Goal: Task Accomplishment & Management: Complete application form

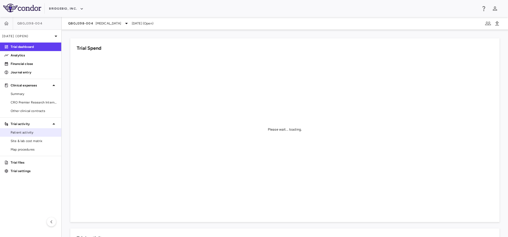
click at [32, 133] on span "Patient activity" at bounding box center [34, 132] width 46 height 5
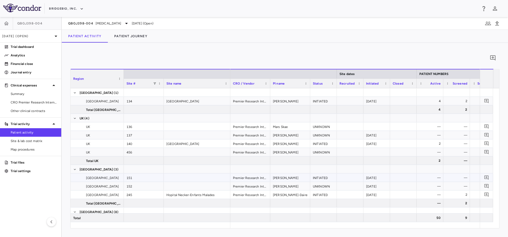
scroll to position [0, 363]
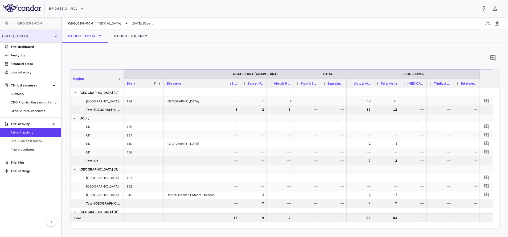
click at [39, 33] on div "Mar 2025 (Open)" at bounding box center [30, 36] width 61 height 13
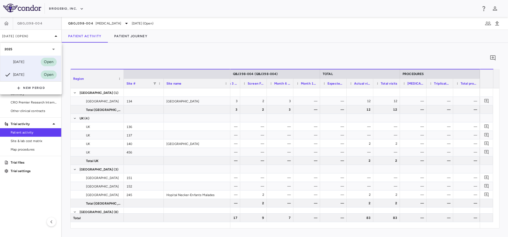
click at [23, 65] on div "Jun 2025" at bounding box center [15, 62] width 20 height 6
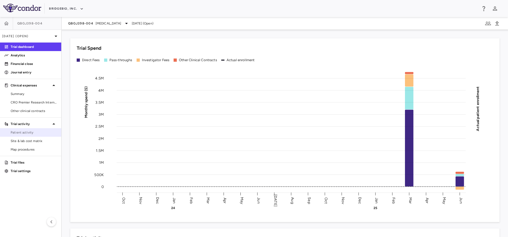
click at [32, 132] on span "Patient activity" at bounding box center [34, 132] width 46 height 5
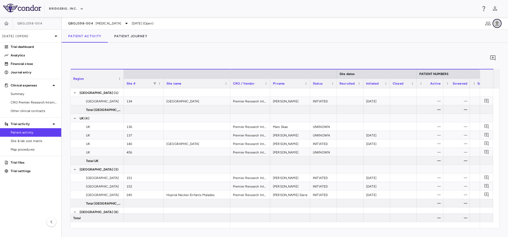
click at [497, 24] on icon "button" at bounding box center [497, 23] width 4 height 5
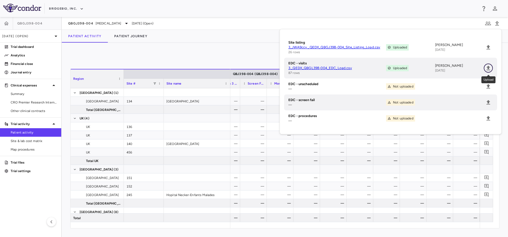
click at [488, 67] on icon "Upload" at bounding box center [488, 68] width 4 height 5
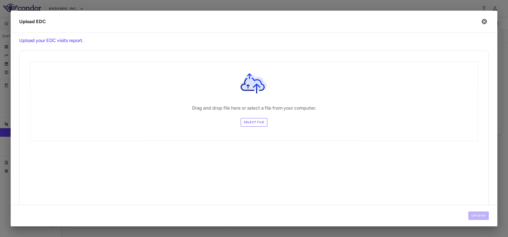
click at [219, 1] on div at bounding box center [254, 118] width 508 height 237
click at [480, 21] on button "button" at bounding box center [483, 21] width 9 height 9
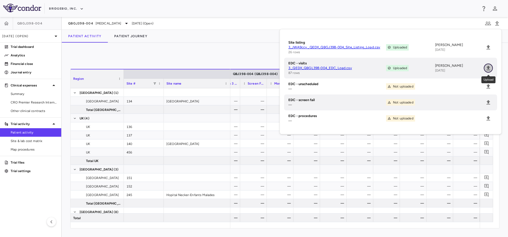
click at [490, 68] on icon "Upload" at bounding box center [488, 68] width 6 height 6
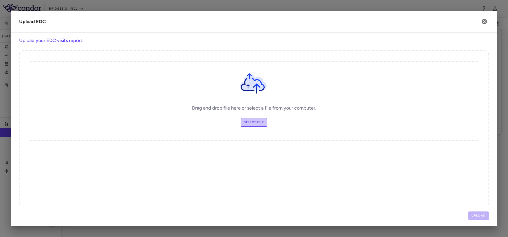
click at [248, 124] on label "Select file" at bounding box center [253, 122] width 27 height 9
click at [0, 0] on input "Select file" at bounding box center [0, 0] width 0 height 0
click at [484, 215] on button "Upload" at bounding box center [478, 215] width 21 height 9
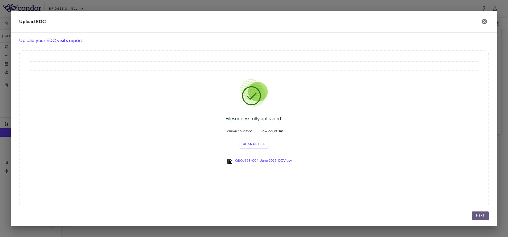
click at [484, 215] on button "Next" at bounding box center [479, 215] width 17 height 9
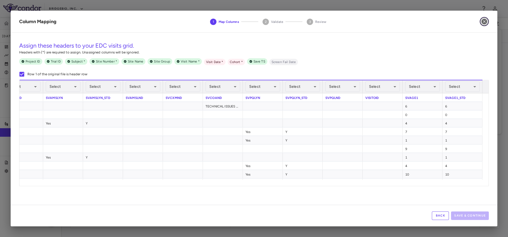
click at [485, 22] on icon "button" at bounding box center [483, 21] width 5 height 5
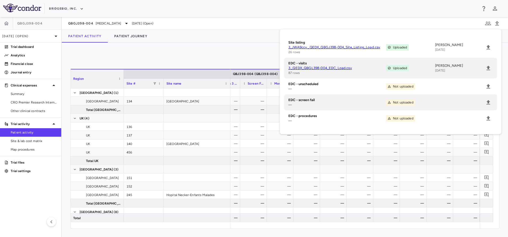
click at [217, 59] on div "0" at bounding box center [284, 57] width 429 height 13
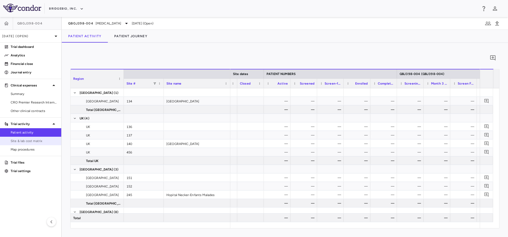
click at [22, 139] on span "Site & lab cost matrix" at bounding box center [34, 141] width 46 height 5
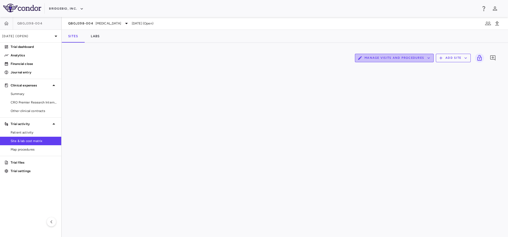
click at [407, 58] on button "Manage Visits and Procedures" at bounding box center [394, 58] width 79 height 9
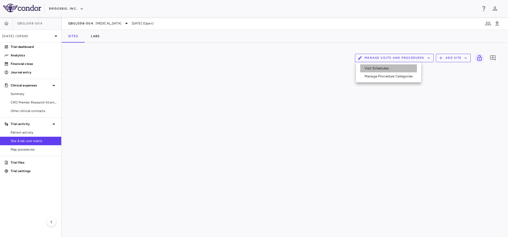
click at [399, 68] on li "Visit Schedules" at bounding box center [388, 68] width 57 height 8
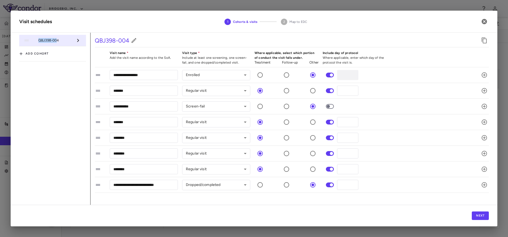
drag, startPoint x: 58, startPoint y: 42, endPoint x: 38, endPoint y: 42, distance: 19.4
click at [38, 42] on span "QBJ398-004" at bounding box center [55, 40] width 35 height 5
click at [486, 22] on icon "button" at bounding box center [483, 21] width 5 height 5
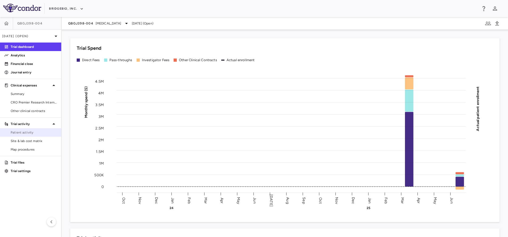
click at [30, 132] on span "Patient activity" at bounding box center [34, 132] width 46 height 5
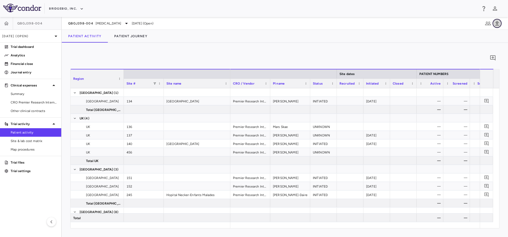
click at [497, 21] on icon "button" at bounding box center [497, 23] width 4 height 5
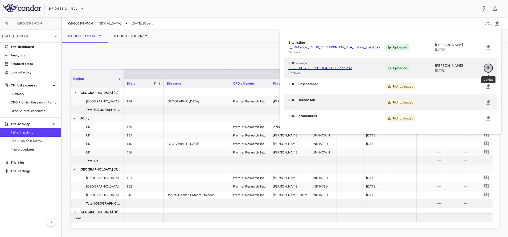
click at [488, 68] on icon "Upload" at bounding box center [488, 68] width 4 height 5
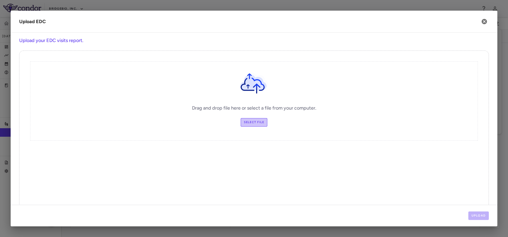
click at [249, 125] on label "Select file" at bounding box center [253, 122] width 27 height 9
click at [0, 0] on input "Select file" at bounding box center [0, 0] width 0 height 0
click at [474, 215] on button "Upload" at bounding box center [478, 215] width 21 height 9
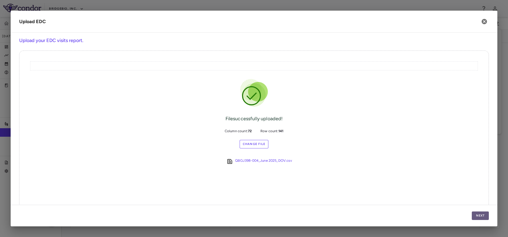
click at [484, 213] on button "Next" at bounding box center [479, 215] width 17 height 9
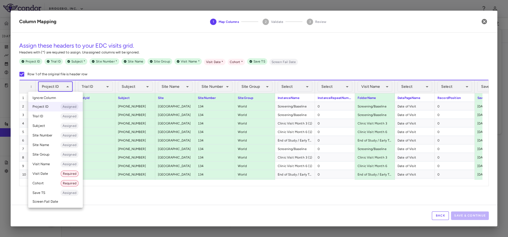
click at [50, 87] on body "Skip to sidebar Skip to main content BridgeBio, Inc. QBGJ398-004 [DATE] (Open) …" at bounding box center [254, 118] width 508 height 237
click at [110, 128] on div at bounding box center [254, 118] width 508 height 237
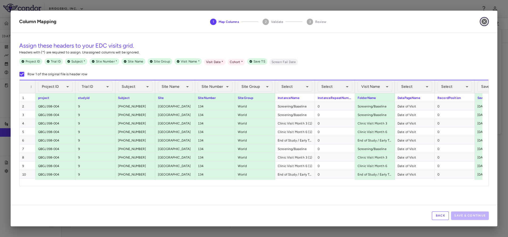
click at [483, 25] on button "button" at bounding box center [483, 21] width 9 height 9
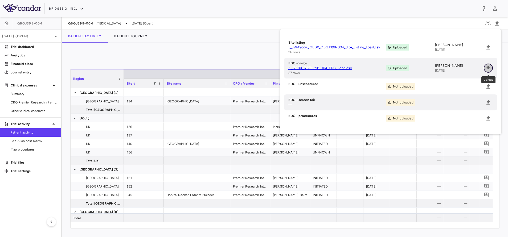
click at [486, 68] on icon "Upload" at bounding box center [488, 68] width 6 height 6
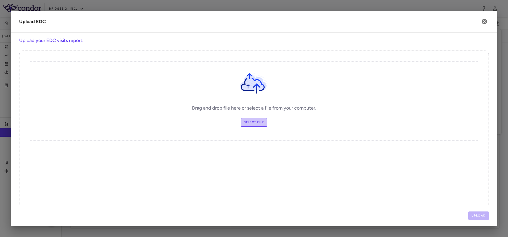
click at [255, 122] on label "Select file" at bounding box center [253, 122] width 27 height 9
click at [0, 0] on input "Select file" at bounding box center [0, 0] width 0 height 0
click at [483, 218] on button "Upload" at bounding box center [478, 215] width 21 height 9
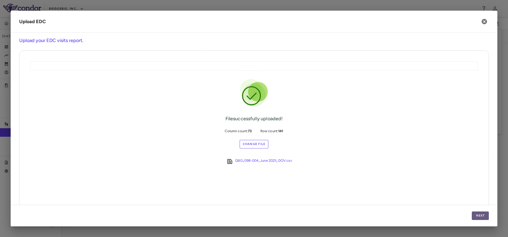
click at [483, 218] on button "Next" at bounding box center [479, 215] width 17 height 9
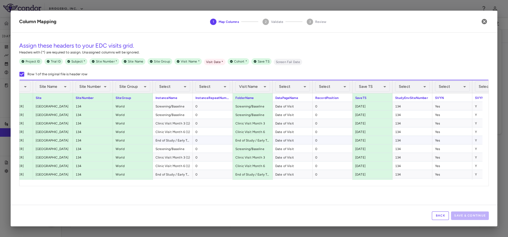
scroll to position [0, 140]
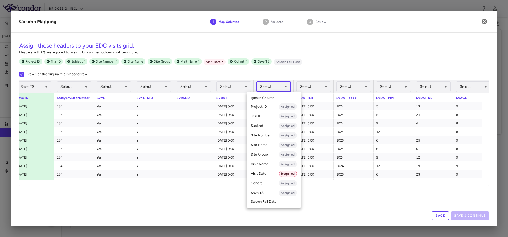
click at [278, 86] on body "Skip to sidebar Skip to main content BridgeBio, Inc. QBGJ398-004 [DATE] (Open) …" at bounding box center [254, 118] width 508 height 237
click at [262, 171] on li "Visit Date Required" at bounding box center [273, 174] width 55 height 10
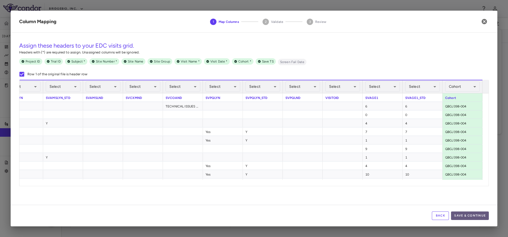
click at [470, 218] on button "Save & Continue" at bounding box center [470, 215] width 38 height 9
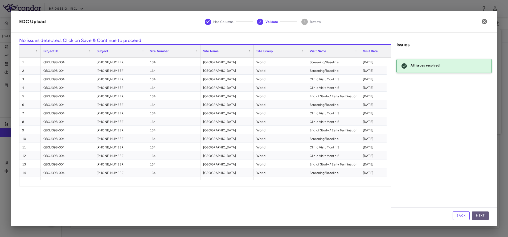
click at [488, 216] on button "Next" at bounding box center [479, 215] width 17 height 9
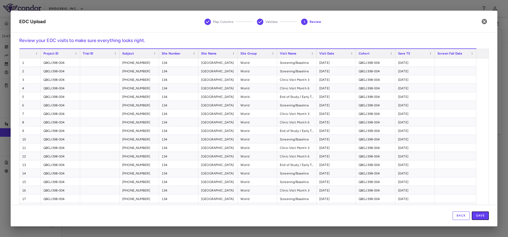
click at [488, 216] on button "Save" at bounding box center [479, 215] width 17 height 9
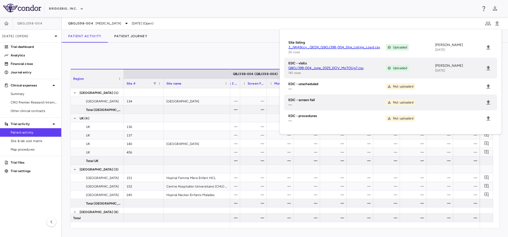
click at [191, 51] on div "0 Region Drag here to set column labels Region Site # Site name [GEOGRAPHIC_DAT…" at bounding box center [285, 140] width 446 height 194
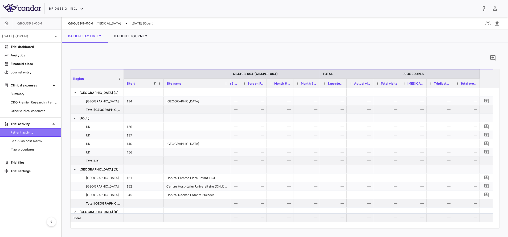
click at [19, 133] on span "Patient activity" at bounding box center [34, 132] width 46 height 5
click at [24, 144] on link "Site & lab cost matrix" at bounding box center [30, 141] width 61 height 8
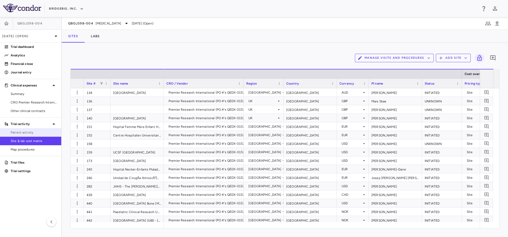
click at [20, 132] on span "Patient activity" at bounding box center [34, 132] width 46 height 5
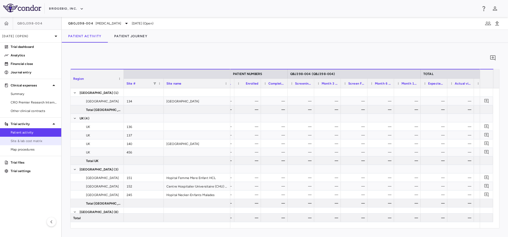
click at [14, 140] on span "Site & lab cost matrix" at bounding box center [34, 141] width 46 height 5
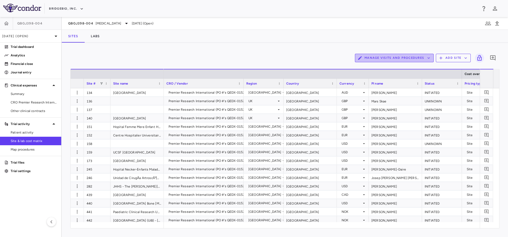
click at [417, 59] on button "Manage Visits and Procedures" at bounding box center [394, 58] width 79 height 9
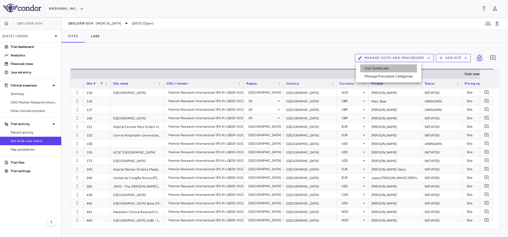
click at [389, 67] on li "Visit Schedules" at bounding box center [388, 68] width 57 height 8
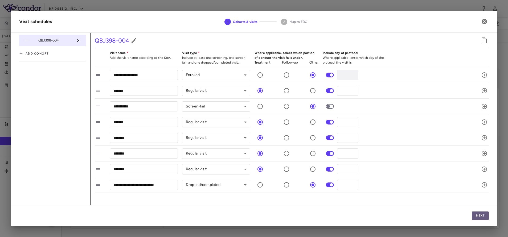
click at [482, 216] on button "Next" at bounding box center [479, 215] width 17 height 9
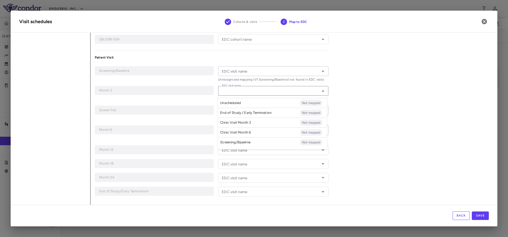
click at [256, 90] on input "EDC visit name" at bounding box center [268, 91] width 98 height 7
click at [246, 125] on li "Clinic Visit Month 3 Not mapped" at bounding box center [272, 123] width 109 height 10
type input "**********"
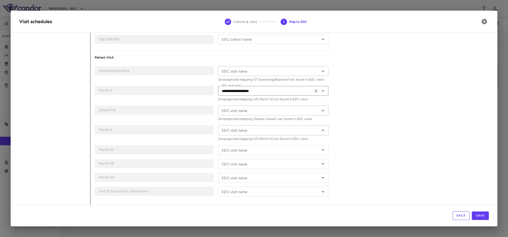
click at [239, 112] on input "EDC visit name" at bounding box center [268, 110] width 98 height 7
click at [351, 131] on div "**********" at bounding box center [289, 100] width 398 height 209
click at [273, 74] on input "EDC visit name" at bounding box center [268, 71] width 98 height 7
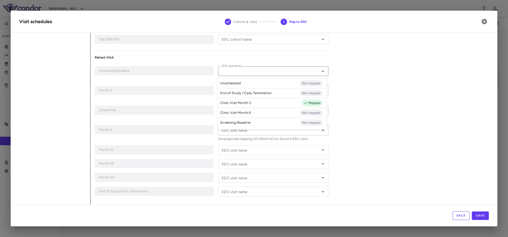
click at [254, 122] on li "Screening/Baseline Not mapped" at bounding box center [272, 123] width 109 height 10
type input "**********"
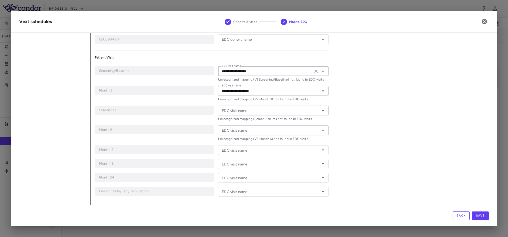
click at [248, 126] on div "EDC visit name" at bounding box center [273, 130] width 110 height 10
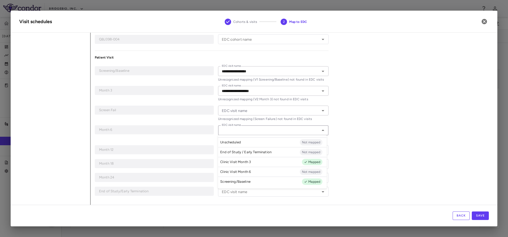
click at [251, 168] on li "Clinic Visit Month 6 Not mapped" at bounding box center [272, 172] width 109 height 10
type input "**********"
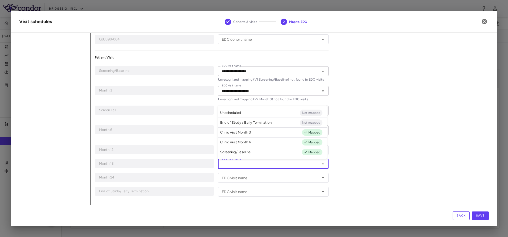
click at [246, 165] on input "EDC visit name" at bounding box center [268, 164] width 98 height 7
click at [239, 187] on div "EDC visit name" at bounding box center [273, 192] width 110 height 10
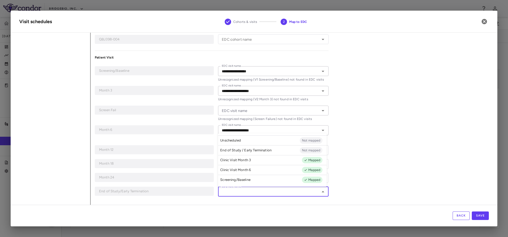
click at [240, 150] on p "End of Study / Early Termination" at bounding box center [245, 150] width 51 height 5
type input "**********"
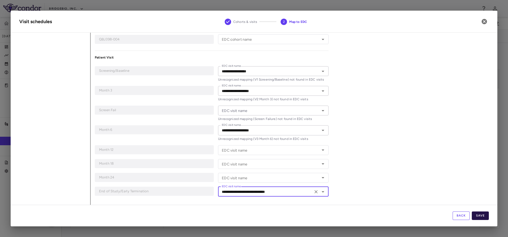
click at [477, 216] on button "Save" at bounding box center [479, 215] width 17 height 9
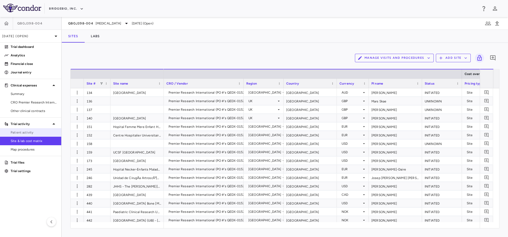
click at [20, 133] on span "Patient activity" at bounding box center [34, 132] width 46 height 5
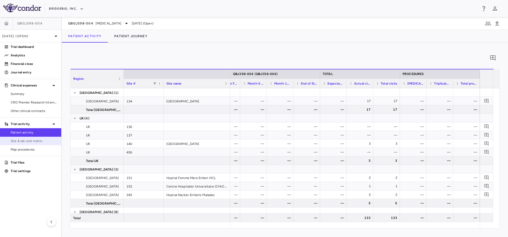
click at [40, 142] on span "Site & lab cost matrix" at bounding box center [34, 141] width 46 height 5
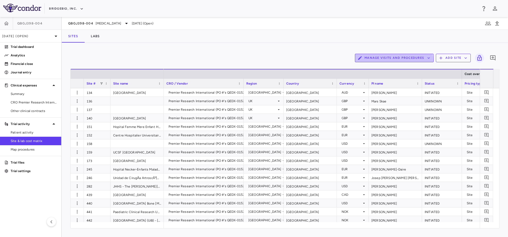
click at [395, 61] on button "Manage Visits and Procedures" at bounding box center [394, 58] width 79 height 9
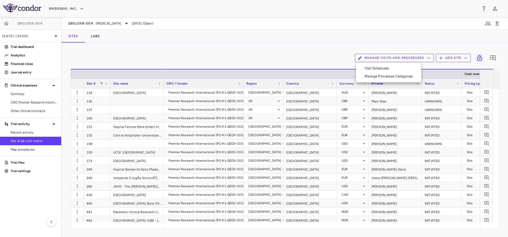
click at [392, 67] on li "Visit Schedules" at bounding box center [388, 68] width 57 height 8
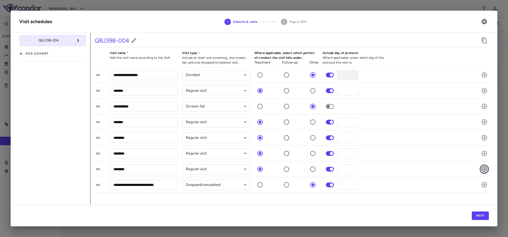
click at [484, 171] on icon "button" at bounding box center [484, 169] width 6 height 6
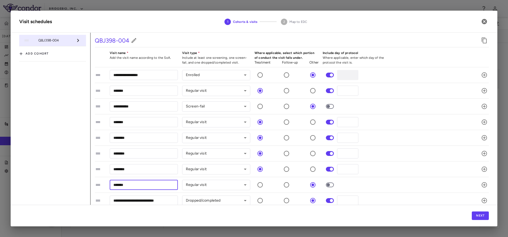
click at [148, 183] on input "*******" at bounding box center [144, 185] width 68 height 10
type input "**********"
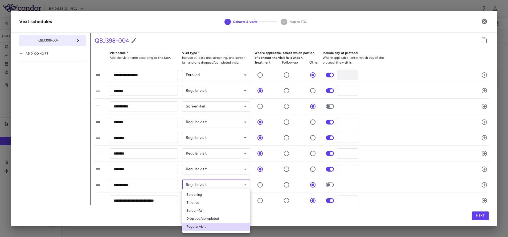
click at [237, 187] on body "Skip to sidebar Skip to main content BridgeBio, Inc. QBGJ398-004 [DATE] (Open) …" at bounding box center [254, 118] width 508 height 237
click at [411, 183] on div at bounding box center [254, 118] width 508 height 237
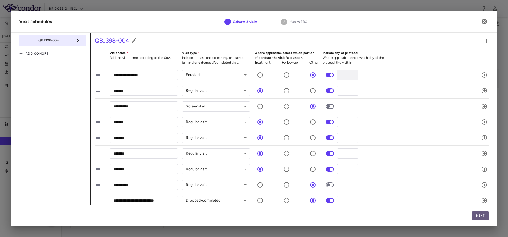
click at [478, 215] on button "Next" at bounding box center [479, 215] width 17 height 9
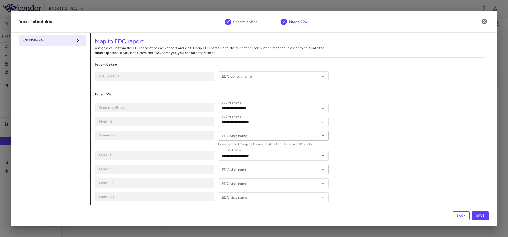
scroll to position [33, 0]
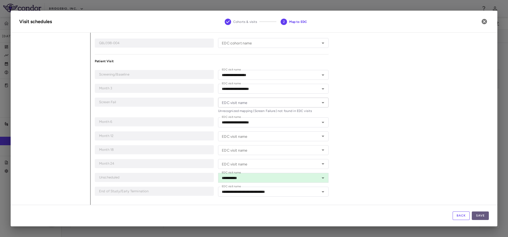
click at [484, 218] on button "Save" at bounding box center [479, 215] width 17 height 9
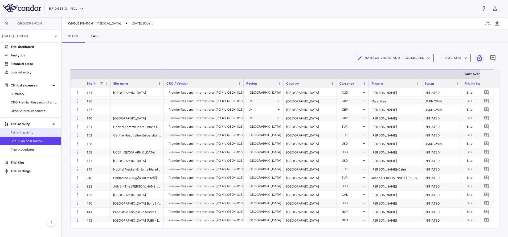
click at [16, 130] on link "Patient activity" at bounding box center [30, 132] width 61 height 8
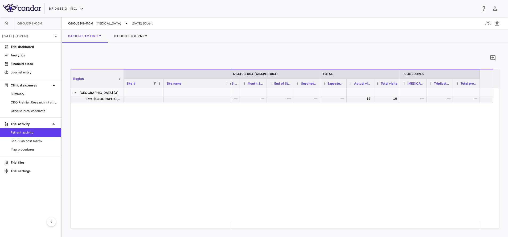
scroll to position [258, 0]
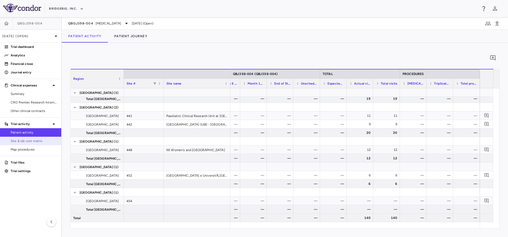
click at [24, 140] on span "Site & lab cost matrix" at bounding box center [34, 141] width 46 height 5
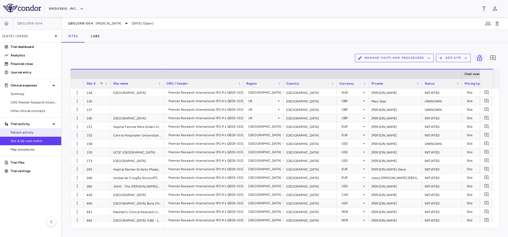
click at [23, 134] on span "Patient activity" at bounding box center [34, 132] width 46 height 5
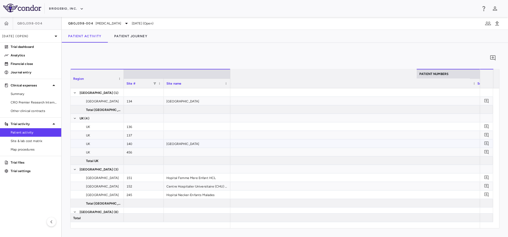
scroll to position [0, 416]
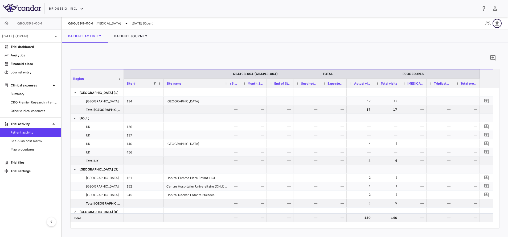
click at [494, 24] on icon "button" at bounding box center [496, 23] width 6 height 6
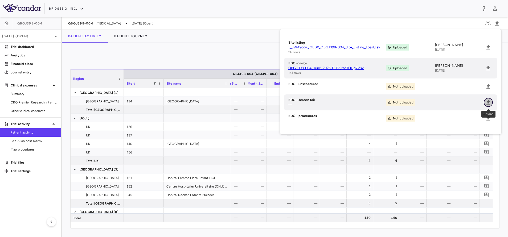
click at [486, 103] on icon "Upload" at bounding box center [488, 102] width 6 height 6
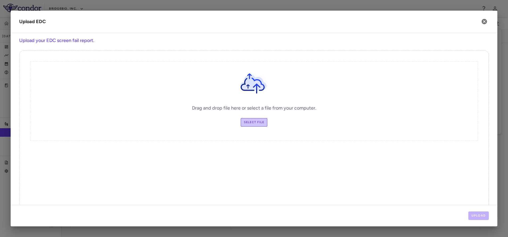
click at [246, 123] on label "Select file" at bounding box center [253, 122] width 27 height 9
click at [0, 0] on input "Select file" at bounding box center [0, 0] width 0 height 0
click at [479, 218] on button "Upload" at bounding box center [478, 215] width 21 height 9
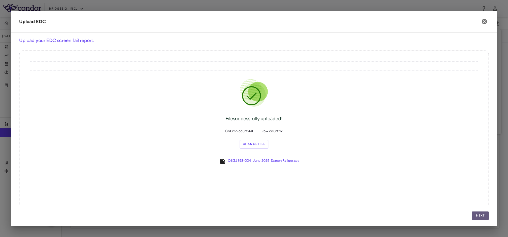
click at [479, 218] on button "Next" at bounding box center [479, 215] width 17 height 9
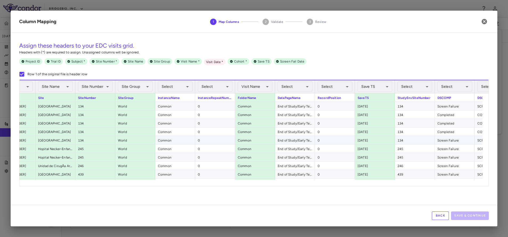
scroll to position [0, 254]
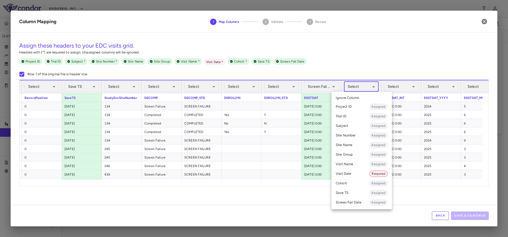
click at [369, 86] on body "Skip to sidebar Skip to main content BridgeBio, Inc. QBGJ398-004 [DATE] (Open) …" at bounding box center [254, 118] width 508 height 237
click at [346, 172] on li "Visit Date Required" at bounding box center [361, 174] width 60 height 10
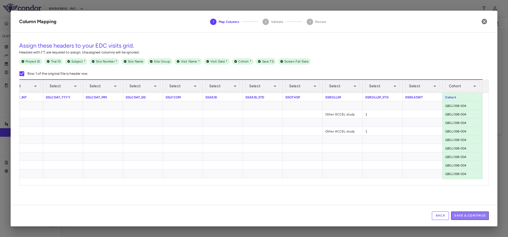
click at [459, 214] on button "Save & Continue" at bounding box center [470, 215] width 38 height 9
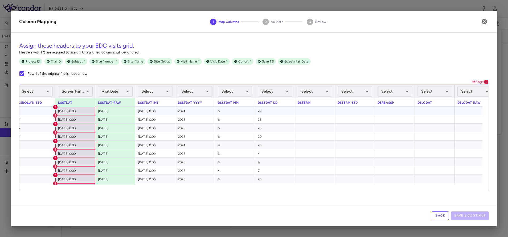
scroll to position [0, 588]
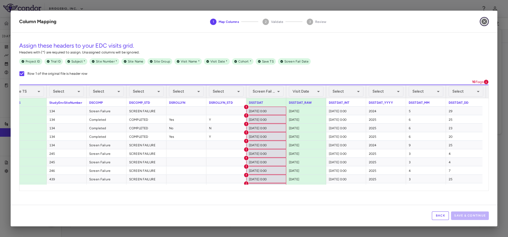
click at [484, 23] on icon "button" at bounding box center [483, 21] width 5 height 5
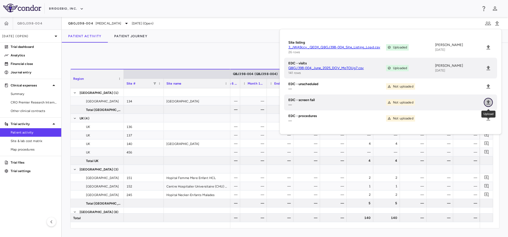
click at [485, 104] on icon "Upload" at bounding box center [488, 102] width 6 height 6
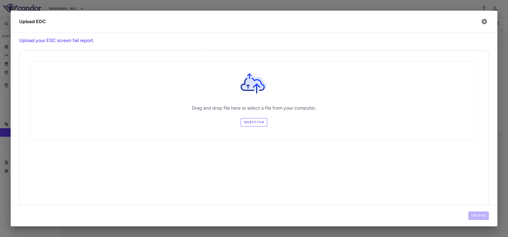
click at [249, 127] on div "Drag and drop file here or select a file from your computer. Select file" at bounding box center [253, 100] width 447 height 79
click at [242, 123] on label "Select file" at bounding box center [253, 122] width 27 height 9
click at [0, 0] on input "Select file" at bounding box center [0, 0] width 0 height 0
click at [472, 212] on button "Upload" at bounding box center [478, 215] width 21 height 9
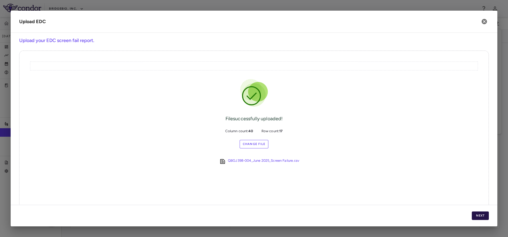
click at [481, 220] on button "Next" at bounding box center [479, 215] width 17 height 9
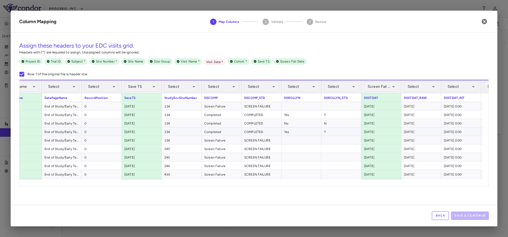
scroll to position [0, 392]
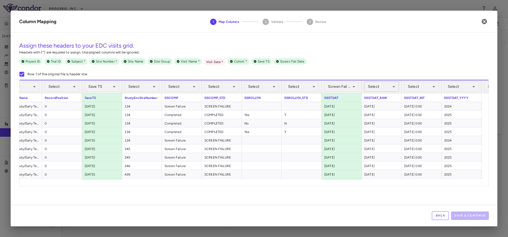
click at [384, 85] on body "Skip to sidebar Skip to main content BridgeBio, Inc. QBGJ398-004 [DATE] (Open) …" at bounding box center [254, 118] width 508 height 237
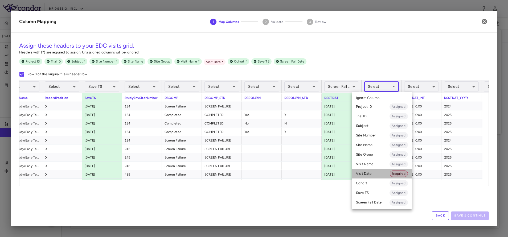
click at [369, 174] on li "Visit Date Required" at bounding box center [381, 174] width 60 height 10
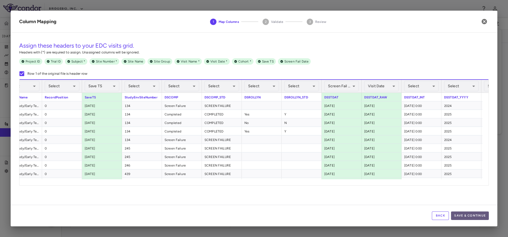
click at [480, 216] on button "Save & Continue" at bounding box center [470, 215] width 38 height 9
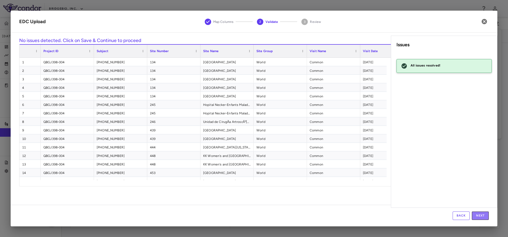
click at [480, 216] on button "Next" at bounding box center [479, 215] width 17 height 9
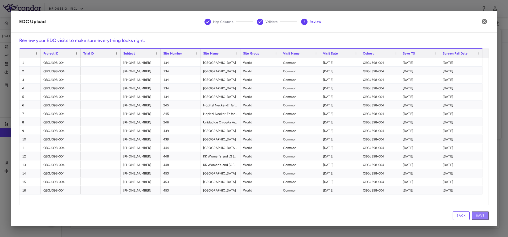
click at [480, 216] on button "Save" at bounding box center [479, 215] width 17 height 9
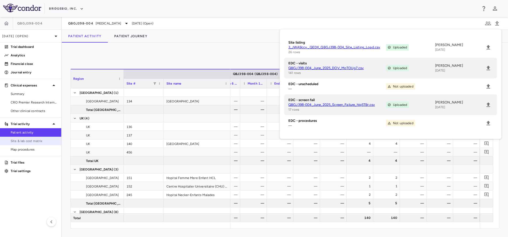
click at [28, 139] on span "Site & lab cost matrix" at bounding box center [34, 141] width 46 height 5
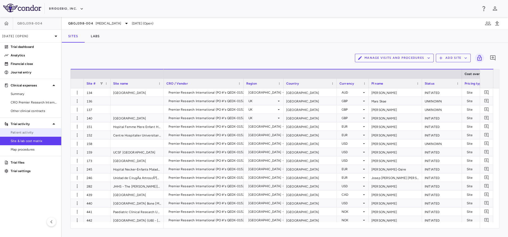
click at [17, 133] on span "Patient activity" at bounding box center [34, 132] width 46 height 5
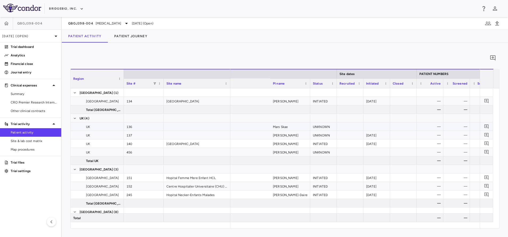
scroll to position [0, 195]
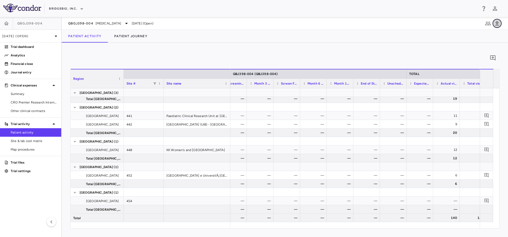
click at [499, 23] on icon "button" at bounding box center [496, 23] width 6 height 6
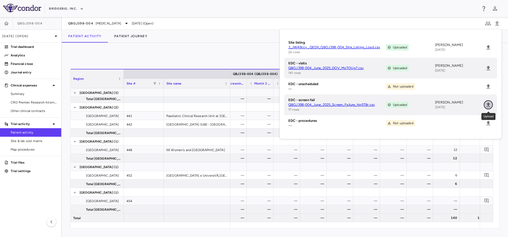
click at [488, 109] on button "Upload" at bounding box center [487, 104] width 9 height 9
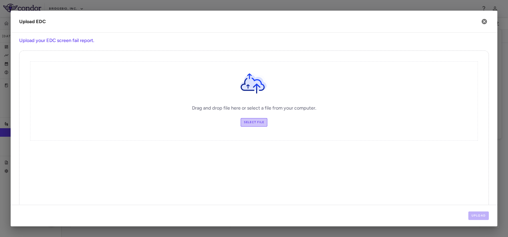
click at [249, 124] on label "Select file" at bounding box center [253, 122] width 27 height 9
click at [0, 0] on input "Select file" at bounding box center [0, 0] width 0 height 0
click at [474, 215] on button "Upload" at bounding box center [478, 215] width 21 height 9
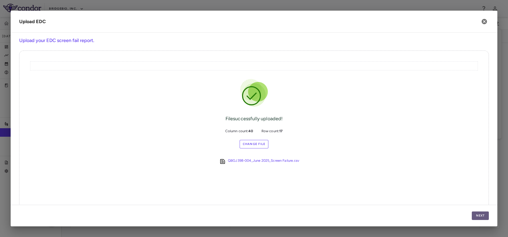
click at [478, 219] on button "Next" at bounding box center [479, 215] width 17 height 9
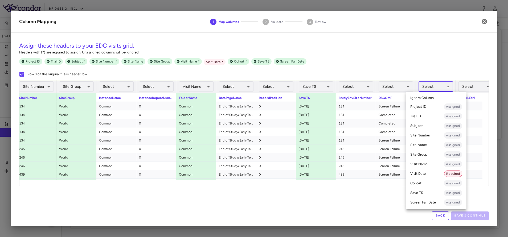
click at [433, 84] on body "Skip to sidebar Skip to main content BridgeBio, Inc. QBGJ398-004 [DATE] (Open) …" at bounding box center [254, 118] width 508 height 237
click at [427, 166] on li "Visit Name Assigned" at bounding box center [436, 164] width 60 height 10
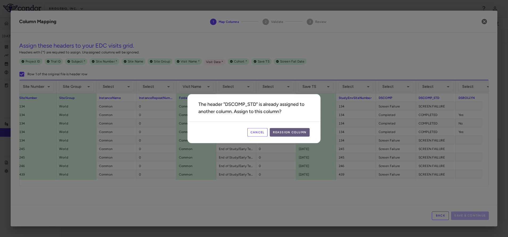
click at [293, 132] on button "Reassign Column" at bounding box center [289, 132] width 40 height 9
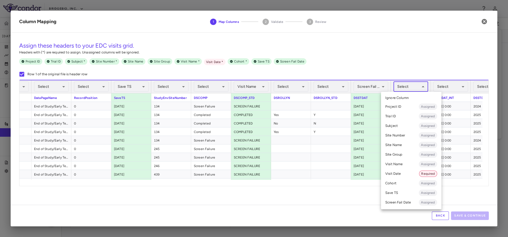
click at [403, 90] on body "Skip to sidebar Skip to main content BridgeBio, Inc. QBGJ398-004 [DATE] (Open) …" at bounding box center [254, 118] width 508 height 237
click at [397, 172] on li "Visit Date Required" at bounding box center [411, 174] width 60 height 10
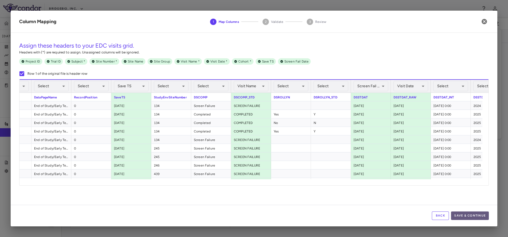
click at [471, 216] on button "Save & Continue" at bounding box center [470, 215] width 38 height 9
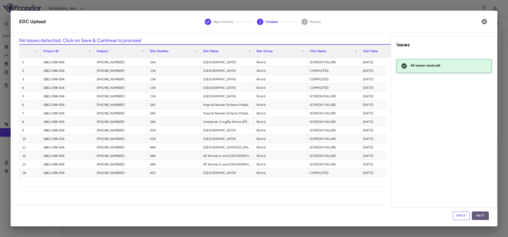
click at [480, 216] on button "Next" at bounding box center [479, 215] width 17 height 9
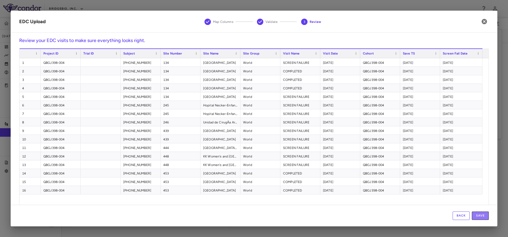
click at [480, 216] on button "Save" at bounding box center [479, 215] width 17 height 9
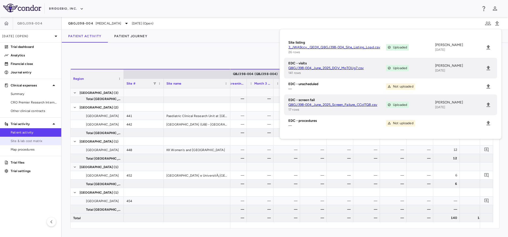
click at [30, 144] on link "Site & lab cost matrix" at bounding box center [30, 141] width 61 height 8
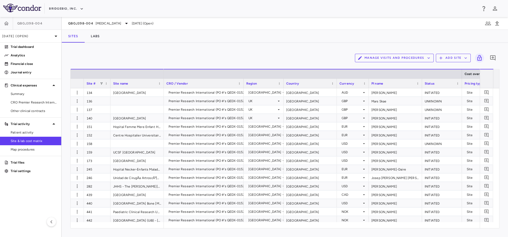
drag, startPoint x: 379, startPoint y: 62, endPoint x: 372, endPoint y: 58, distance: 8.5
click at [372, 58] on div "Manage Visits and Procedures Add Site 0" at bounding box center [284, 57] width 429 height 13
click at [372, 58] on button "Manage Visits and Procedures" at bounding box center [394, 58] width 79 height 9
click at [363, 69] on li "Visit Schedules" at bounding box center [388, 68] width 57 height 8
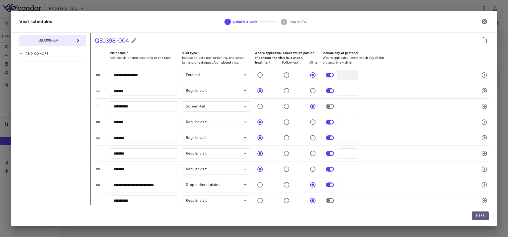
click at [480, 215] on button "Next" at bounding box center [479, 215] width 17 height 9
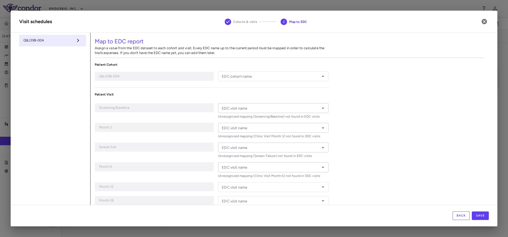
type input "**********"
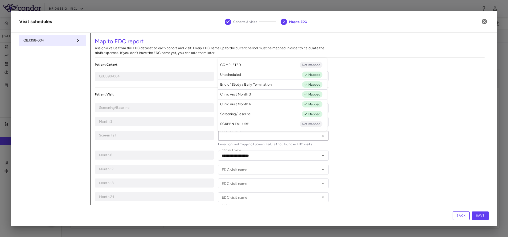
click at [254, 133] on input "EDC visit name" at bounding box center [268, 135] width 98 height 7
click at [250, 126] on li "SCREEN FAILURE Not mapped" at bounding box center [272, 124] width 109 height 10
type input "**********"
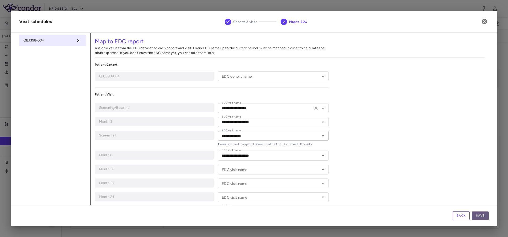
click at [479, 215] on button "Save" at bounding box center [479, 215] width 17 height 9
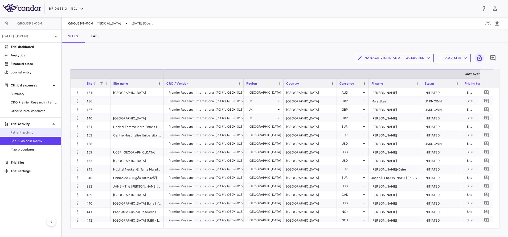
click at [40, 132] on span "Patient activity" at bounding box center [34, 132] width 46 height 5
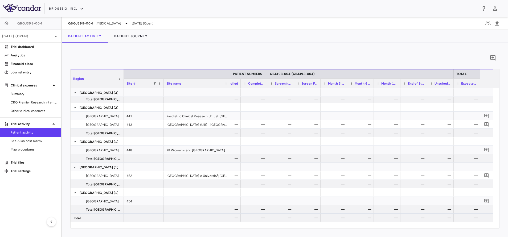
click at [316, 84] on span "Screen Fail (SCREEN FAILURE)" at bounding box center [309, 84] width 16 height 4
click at [316, 84] on span "Screen Fail (SCREEN FAILURE)" at bounding box center [312, 84] width 12 height 4
click at [298, 82] on span at bounding box center [297, 83] width 3 height 3
click at [320, 119] on span "Autosize This Column" at bounding box center [323, 120] width 43 height 7
click at [33, 140] on span "Site & lab cost matrix" at bounding box center [34, 141] width 46 height 5
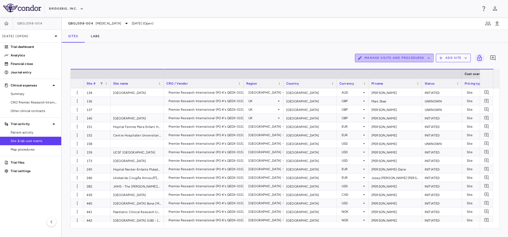
click at [378, 56] on button "Manage Visits and Procedures" at bounding box center [394, 58] width 79 height 9
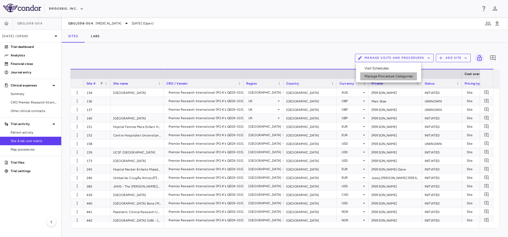
click at [387, 77] on li "Manage Procedure Categories" at bounding box center [388, 76] width 57 height 8
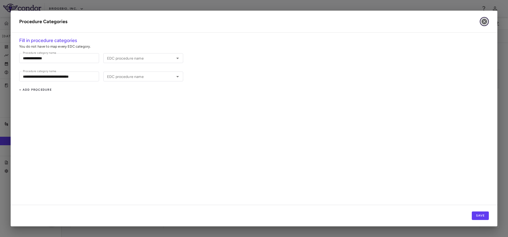
click at [484, 25] on button "button" at bounding box center [483, 21] width 9 height 9
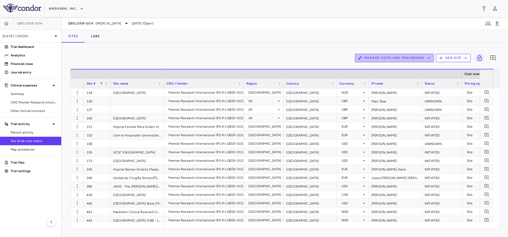
click at [407, 55] on button "Manage Visits and Procedures" at bounding box center [394, 58] width 79 height 9
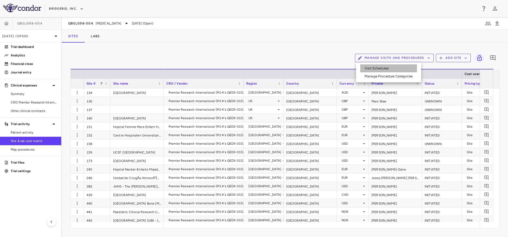
click at [371, 66] on li "Visit Schedules" at bounding box center [388, 68] width 57 height 8
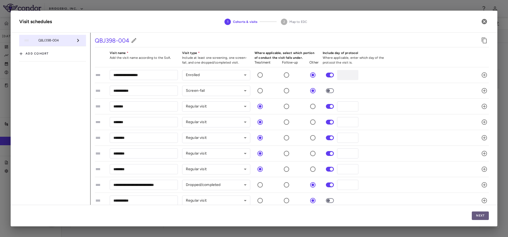
click at [479, 218] on button "Next" at bounding box center [479, 215] width 17 height 9
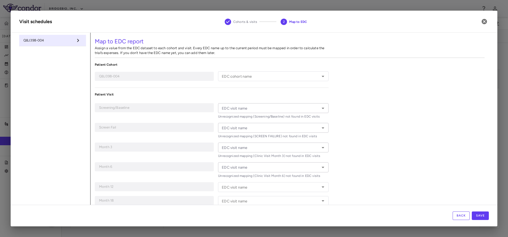
type input "**********"
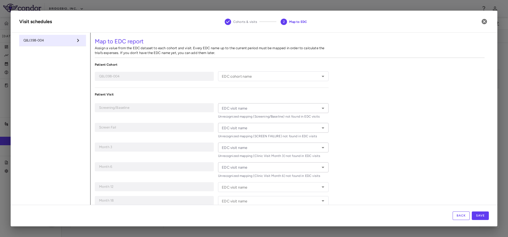
type input "**********"
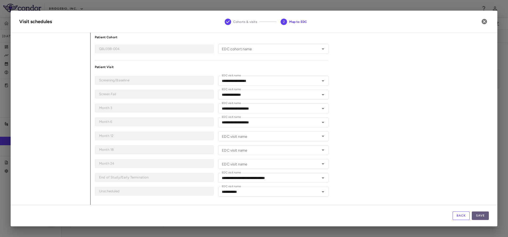
click at [482, 217] on button "Save" at bounding box center [479, 215] width 17 height 9
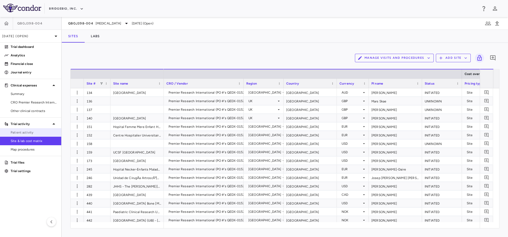
click at [29, 130] on link "Patient activity" at bounding box center [30, 132] width 61 height 8
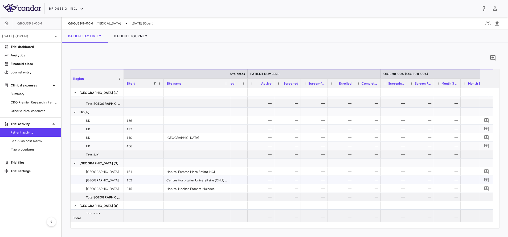
scroll to position [0, 168]
click at [420, 177] on div "—" at bounding box center [422, 180] width 19 height 9
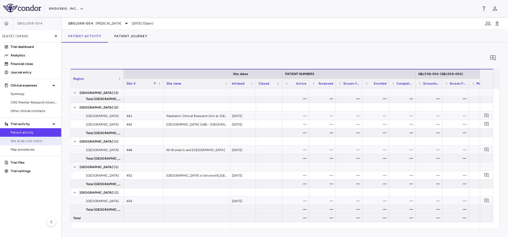
click at [30, 142] on span "Site & lab cost matrix" at bounding box center [34, 141] width 46 height 5
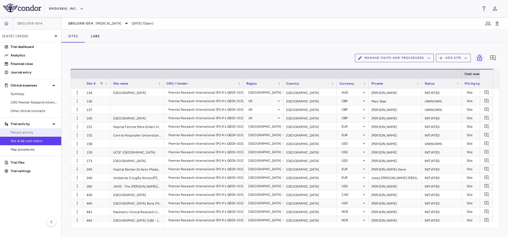
click at [23, 132] on span "Patient activity" at bounding box center [34, 132] width 46 height 5
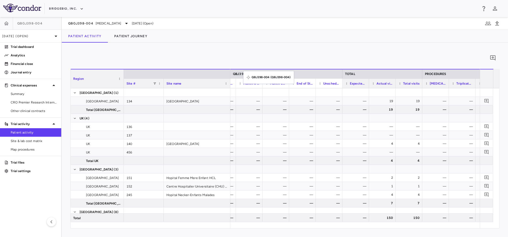
drag, startPoint x: 233, startPoint y: 73, endPoint x: 246, endPoint y: 75, distance: 12.6
click at [494, 24] on icon "button" at bounding box center [496, 23] width 6 height 6
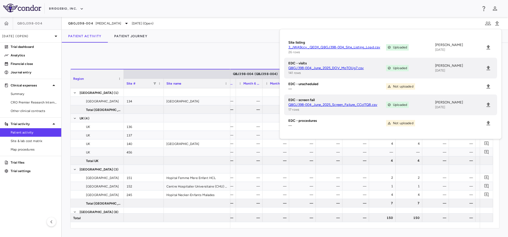
click at [483, 70] on div "[PERSON_NAME] [DATE]" at bounding box center [459, 68] width 49 height 10
click at [487, 69] on icon "Upload" at bounding box center [488, 68] width 6 height 6
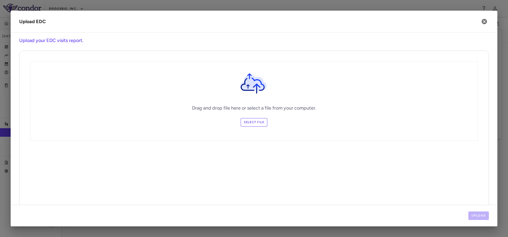
click at [250, 125] on label "Select file" at bounding box center [253, 122] width 27 height 9
click at [0, 0] on input "Select file" at bounding box center [0, 0] width 0 height 0
click at [476, 218] on button "Upload" at bounding box center [478, 215] width 21 height 9
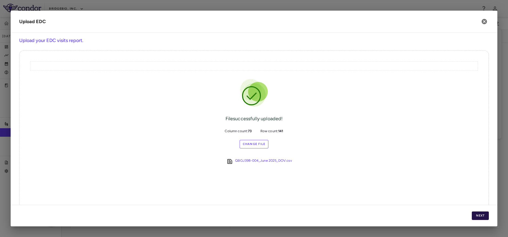
click at [478, 216] on button "Next" at bounding box center [479, 215] width 17 height 9
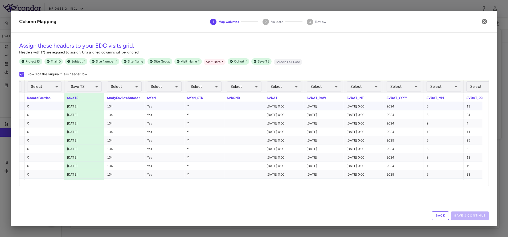
scroll to position [0, 410]
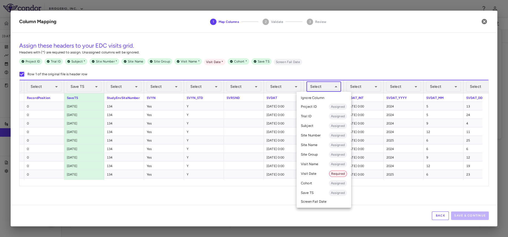
click at [322, 84] on body "Skip to sidebar Skip to main content BridgeBio, Inc. QBGJ398-004 [DATE] (Open) …" at bounding box center [254, 118] width 508 height 237
click at [318, 172] on li "Visit Date Required" at bounding box center [323, 174] width 55 height 10
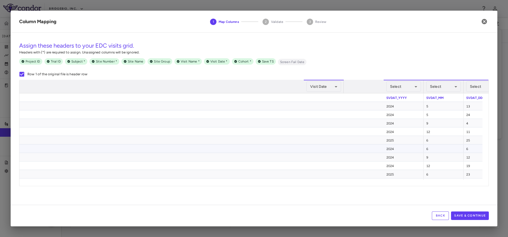
scroll to position [0, 1017]
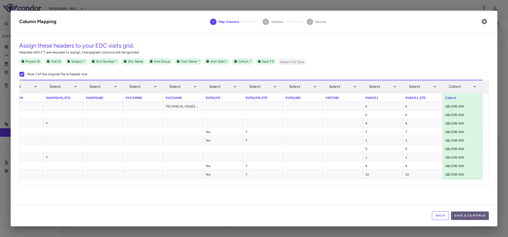
click at [467, 214] on button "Save & Continue" at bounding box center [470, 215] width 38 height 9
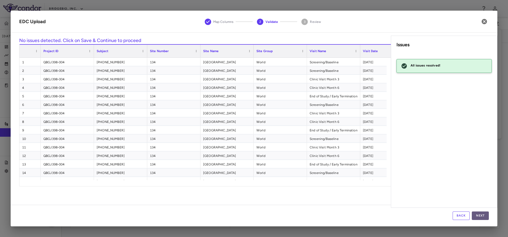
click at [479, 216] on button "Next" at bounding box center [479, 215] width 17 height 9
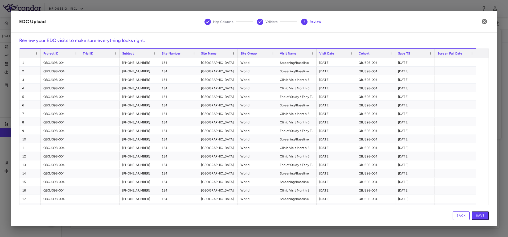
click at [479, 216] on button "Save" at bounding box center [479, 215] width 17 height 9
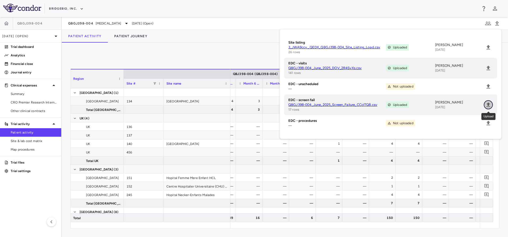
click at [488, 105] on icon "Upload" at bounding box center [488, 104] width 4 height 5
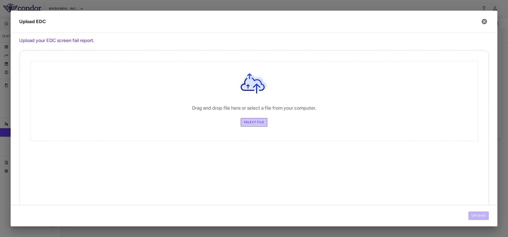
click at [242, 123] on label "Select file" at bounding box center [253, 122] width 27 height 9
click at [0, 0] on input "Select file" at bounding box center [0, 0] width 0 height 0
click at [474, 216] on button "Upload" at bounding box center [478, 215] width 21 height 9
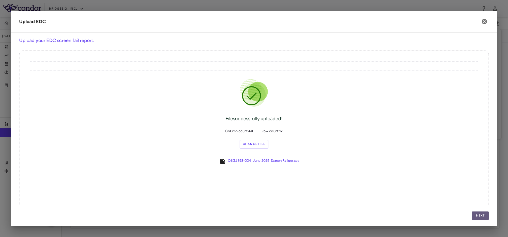
click at [474, 216] on button "Next" at bounding box center [479, 215] width 17 height 9
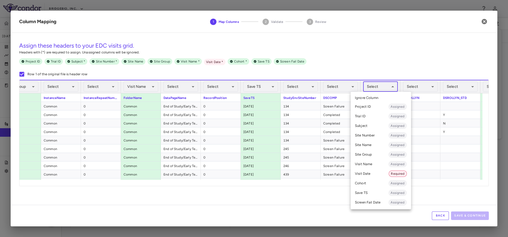
click at [374, 90] on body "Skip to sidebar Skip to main content BridgeBio, Inc. QBGJ398-004 [DATE] (Open) …" at bounding box center [254, 118] width 508 height 237
click at [369, 167] on li "Visit Name Assigned" at bounding box center [380, 164] width 60 height 10
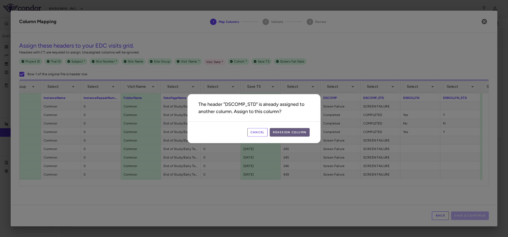
click at [298, 135] on button "Reassign Column" at bounding box center [289, 132] width 40 height 9
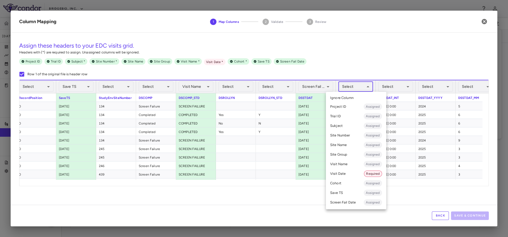
click at [350, 85] on body "Skip to sidebar Skip to main content BridgeBio, Inc. QBGJ398-004 [DATE] (Open) …" at bounding box center [254, 118] width 508 height 237
click at [338, 174] on li "Visit Date Required" at bounding box center [356, 174] width 60 height 10
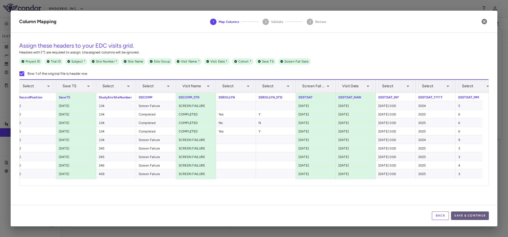
click at [467, 218] on button "Save & Continue" at bounding box center [470, 215] width 38 height 9
